Goal: Task Accomplishment & Management: Use online tool/utility

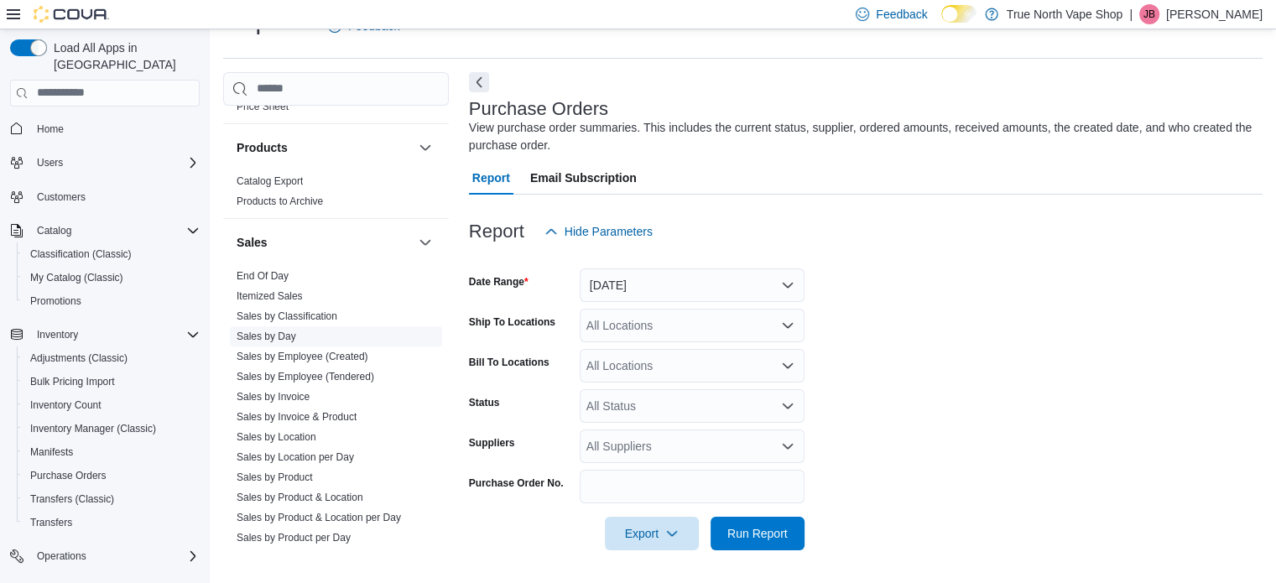
scroll to position [1258, 0]
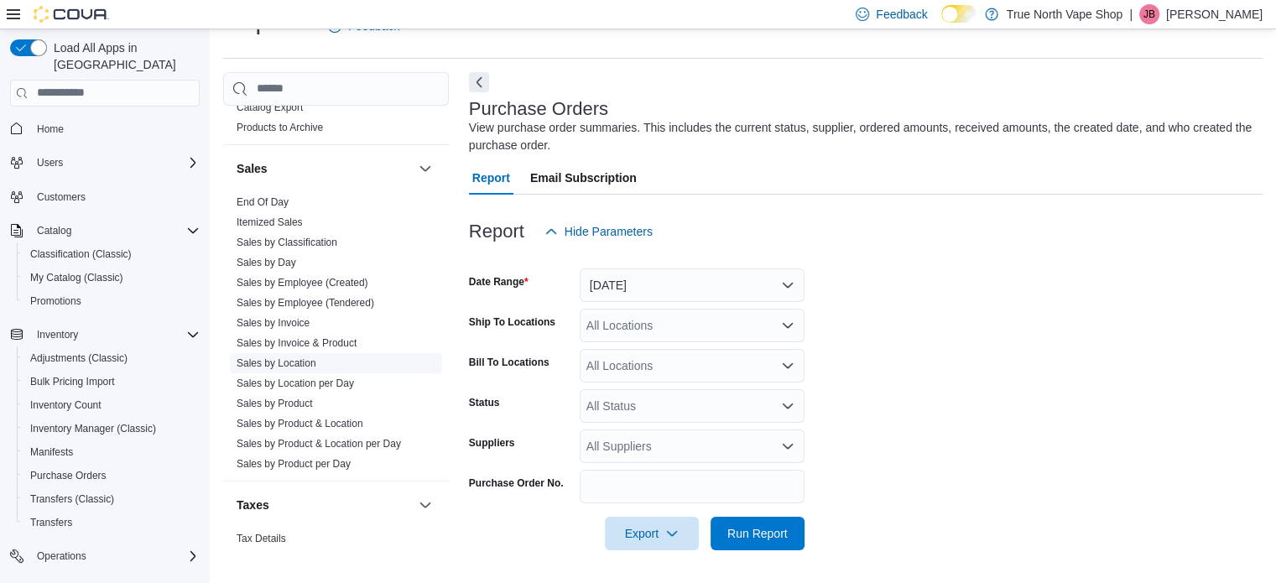
click at [294, 357] on link "Sales by Location" at bounding box center [277, 363] width 80 height 12
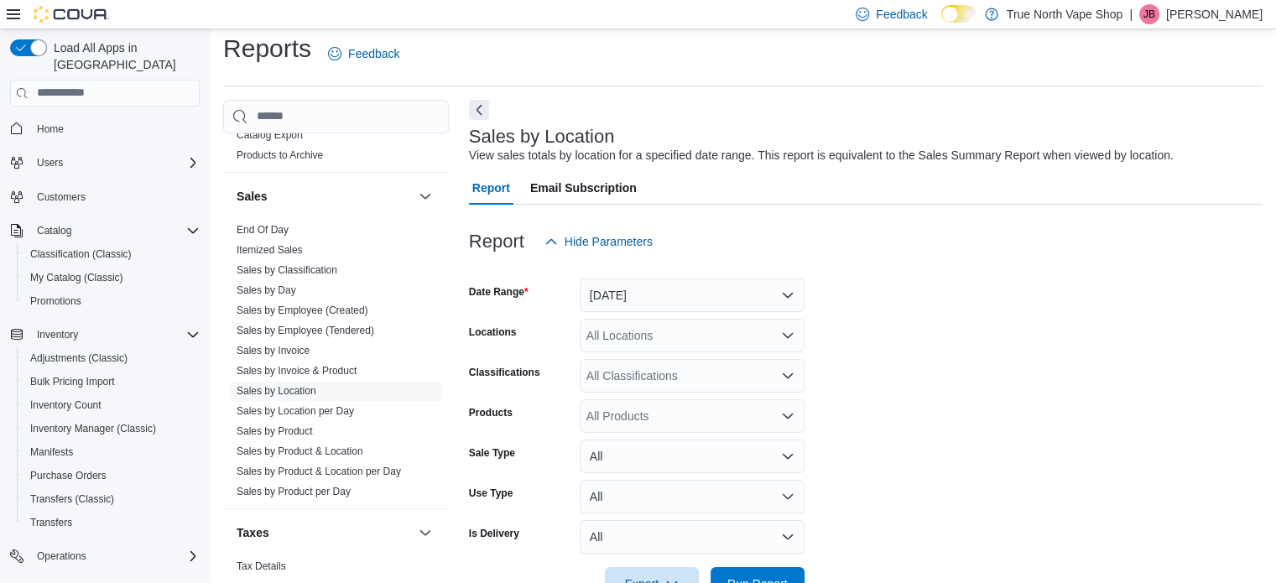
scroll to position [39, 0]
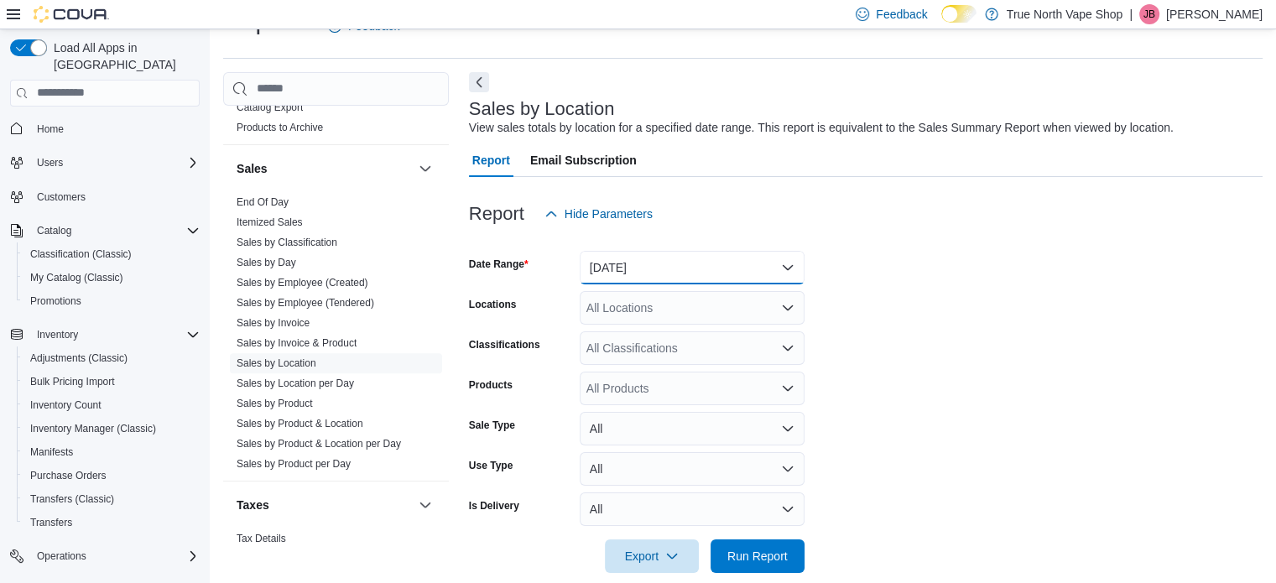
click at [788, 263] on button "Yesterday" at bounding box center [692, 268] width 225 height 34
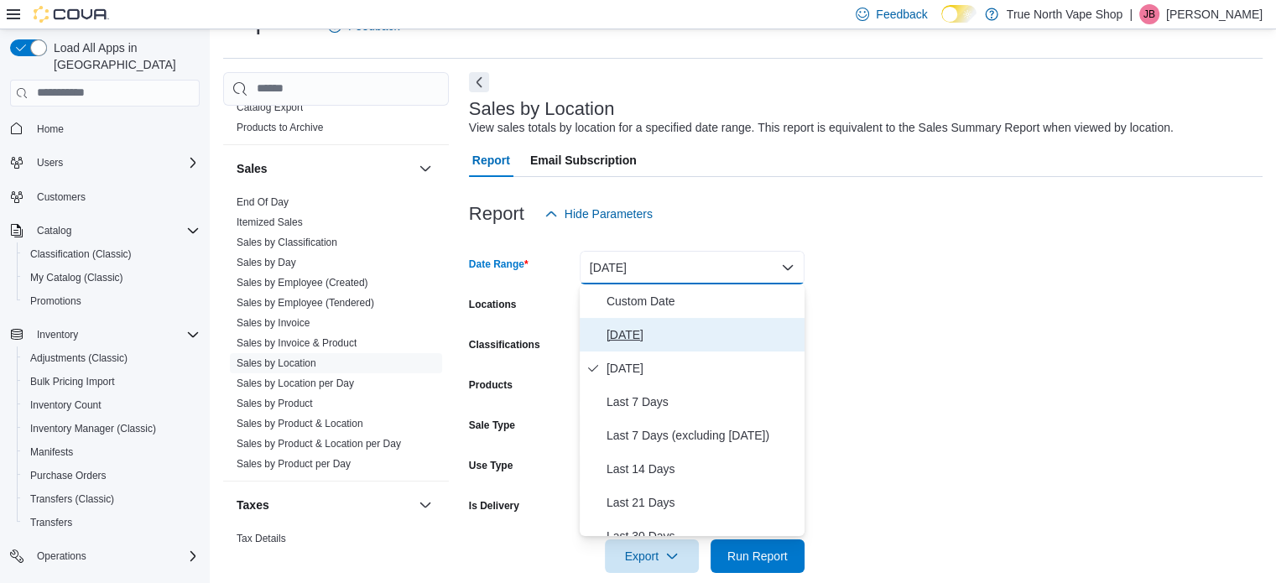
click at [620, 336] on span "Today" at bounding box center [701, 335] width 191 height 20
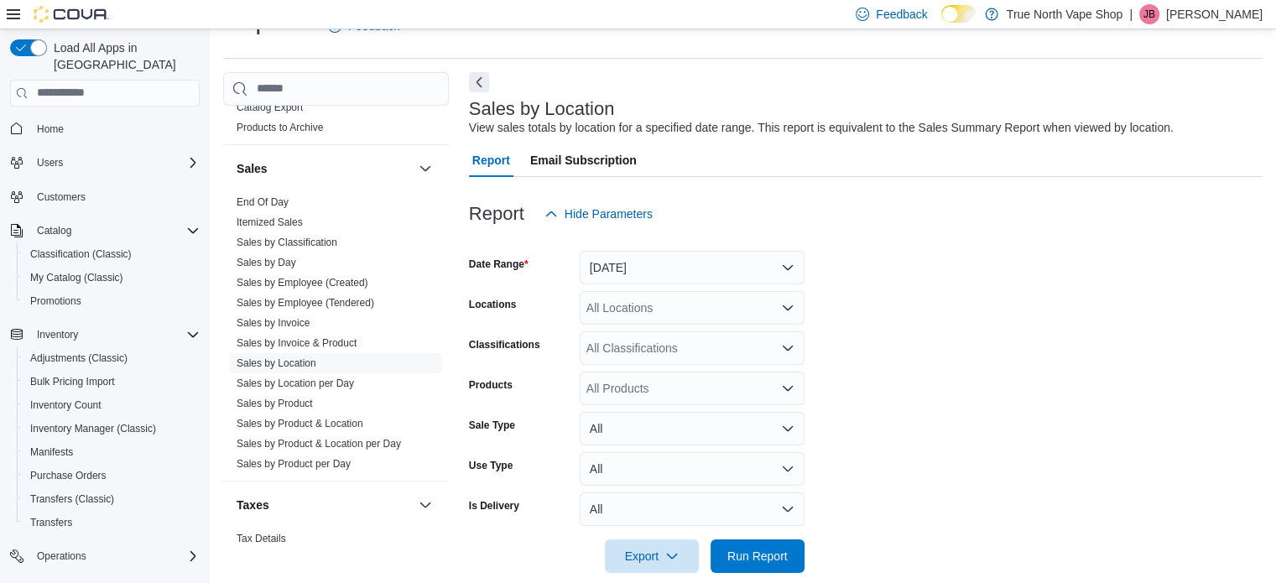
click at [921, 292] on form "Date Range Today Locations All Locations Classifications All Classifications Pr…" at bounding box center [866, 402] width 794 height 342
click at [757, 551] on span "Run Report" at bounding box center [757, 555] width 60 height 17
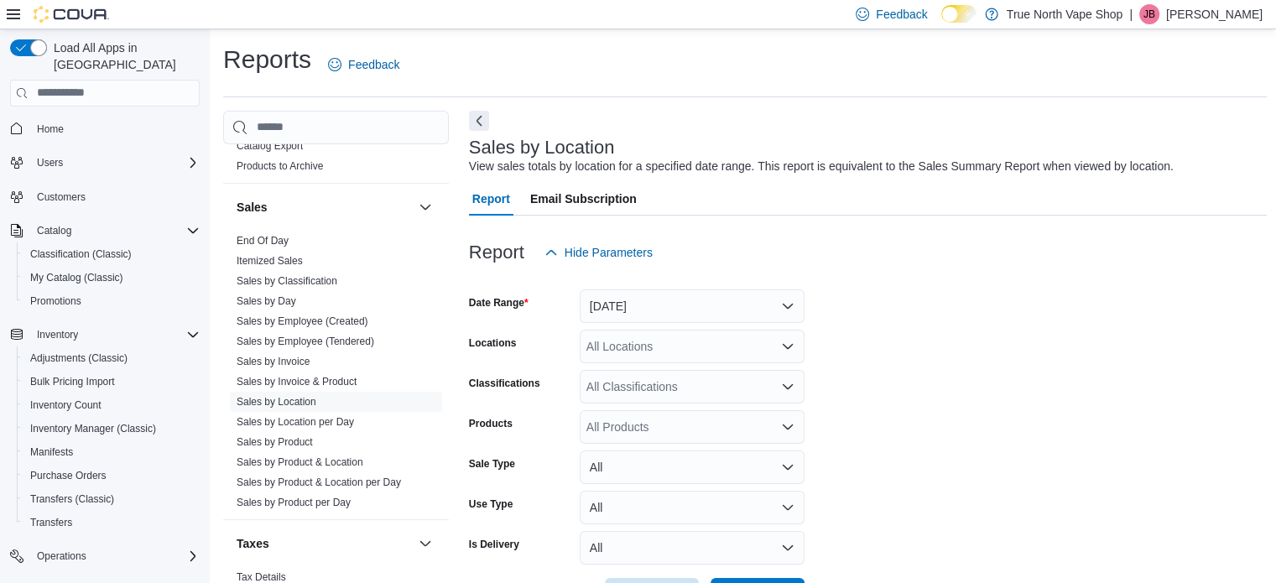
click at [1205, 16] on p "Jeff Butcher" at bounding box center [1214, 14] width 96 height 20
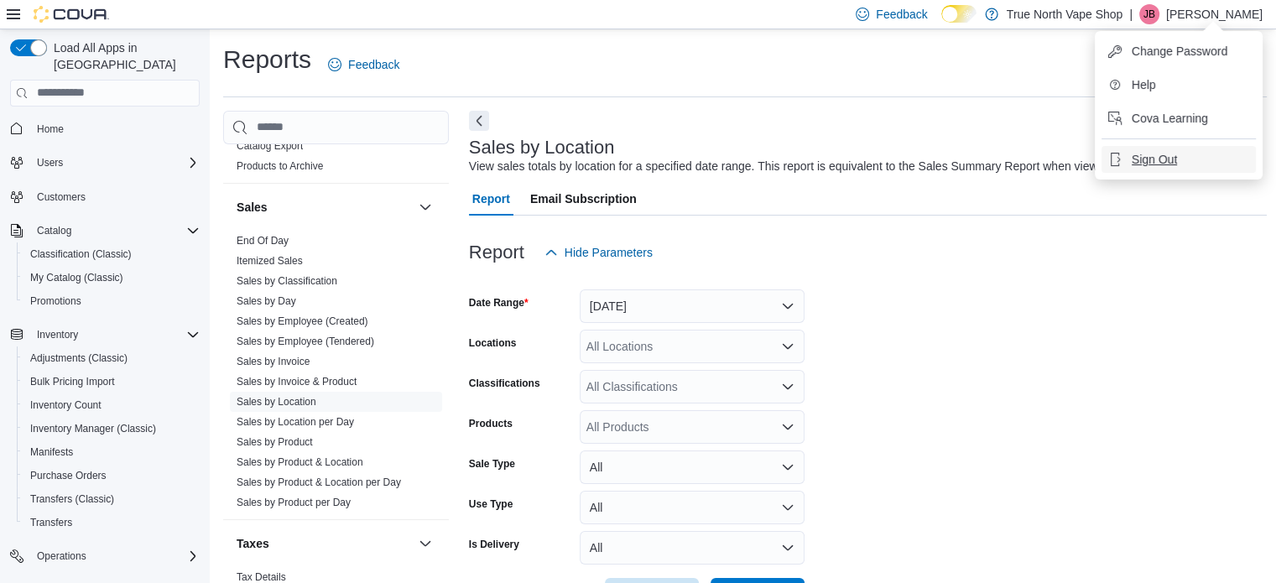
click at [1151, 159] on span "Sign Out" at bounding box center [1154, 159] width 45 height 17
